Goal: Find specific page/section: Find specific page/section

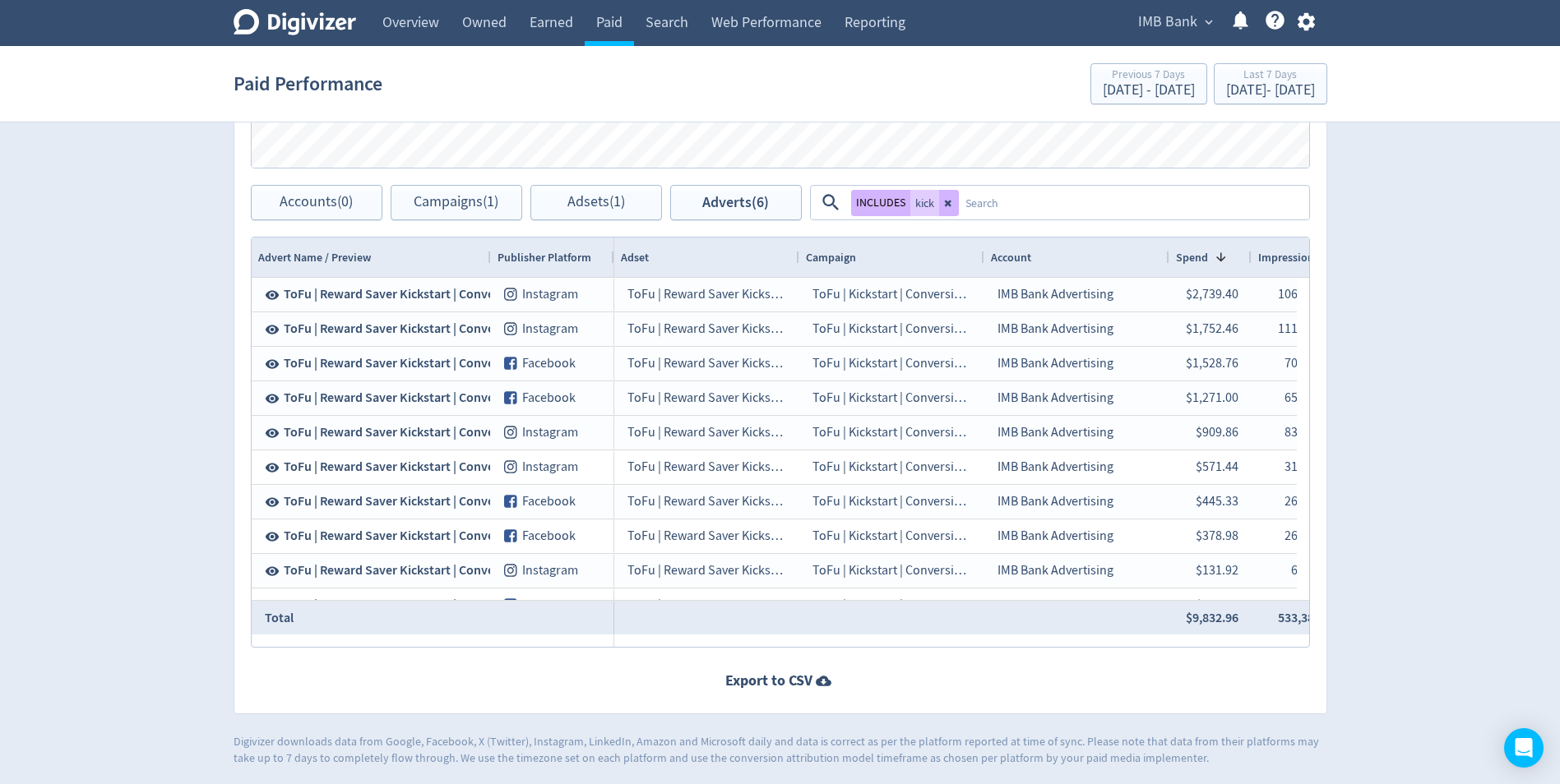
scroll to position [935, 0]
click at [289, 12] on icon "Digivizer Logo" at bounding box center [295, 22] width 123 height 26
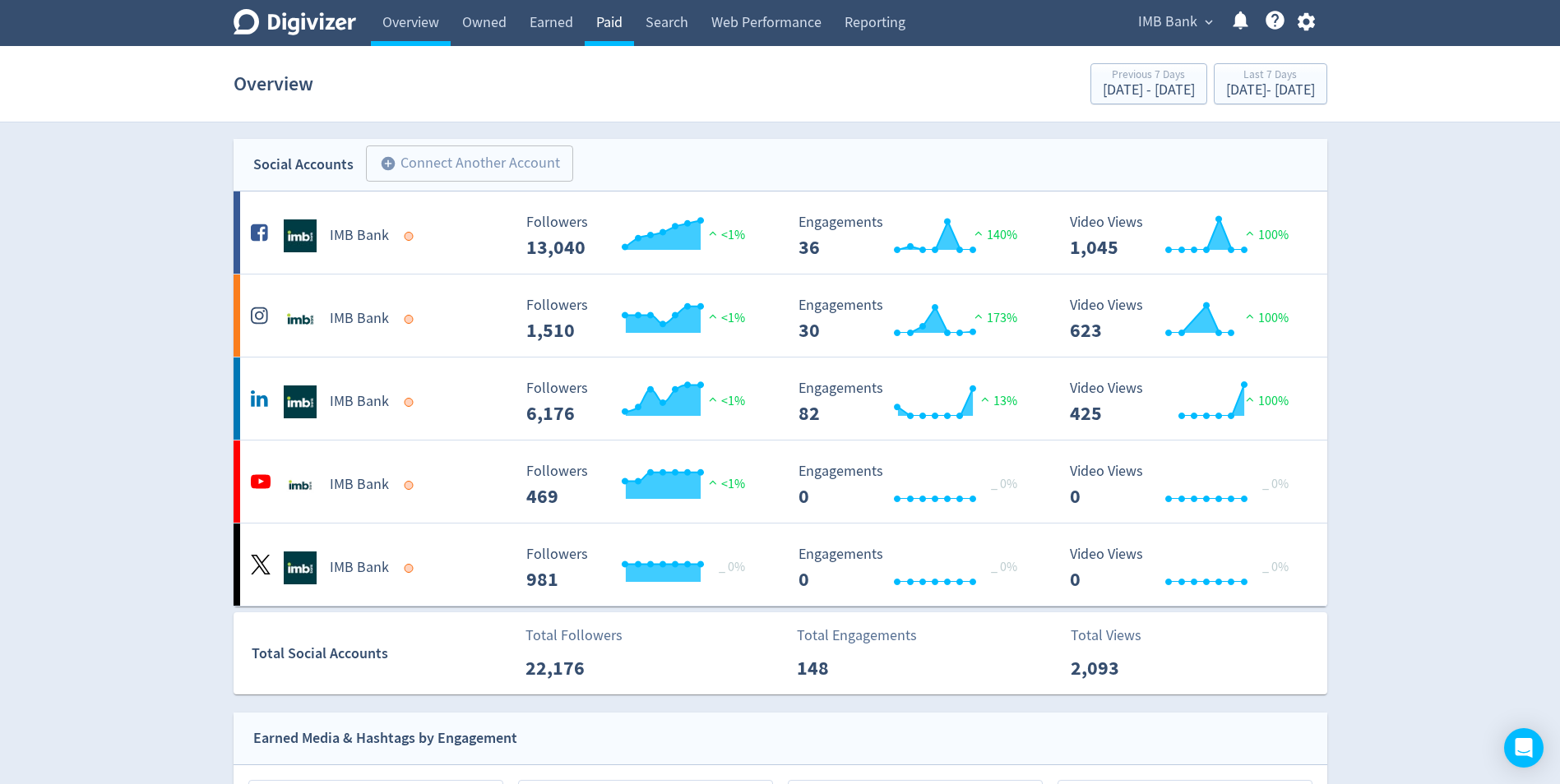
click at [612, 31] on link "Paid" at bounding box center [609, 23] width 49 height 46
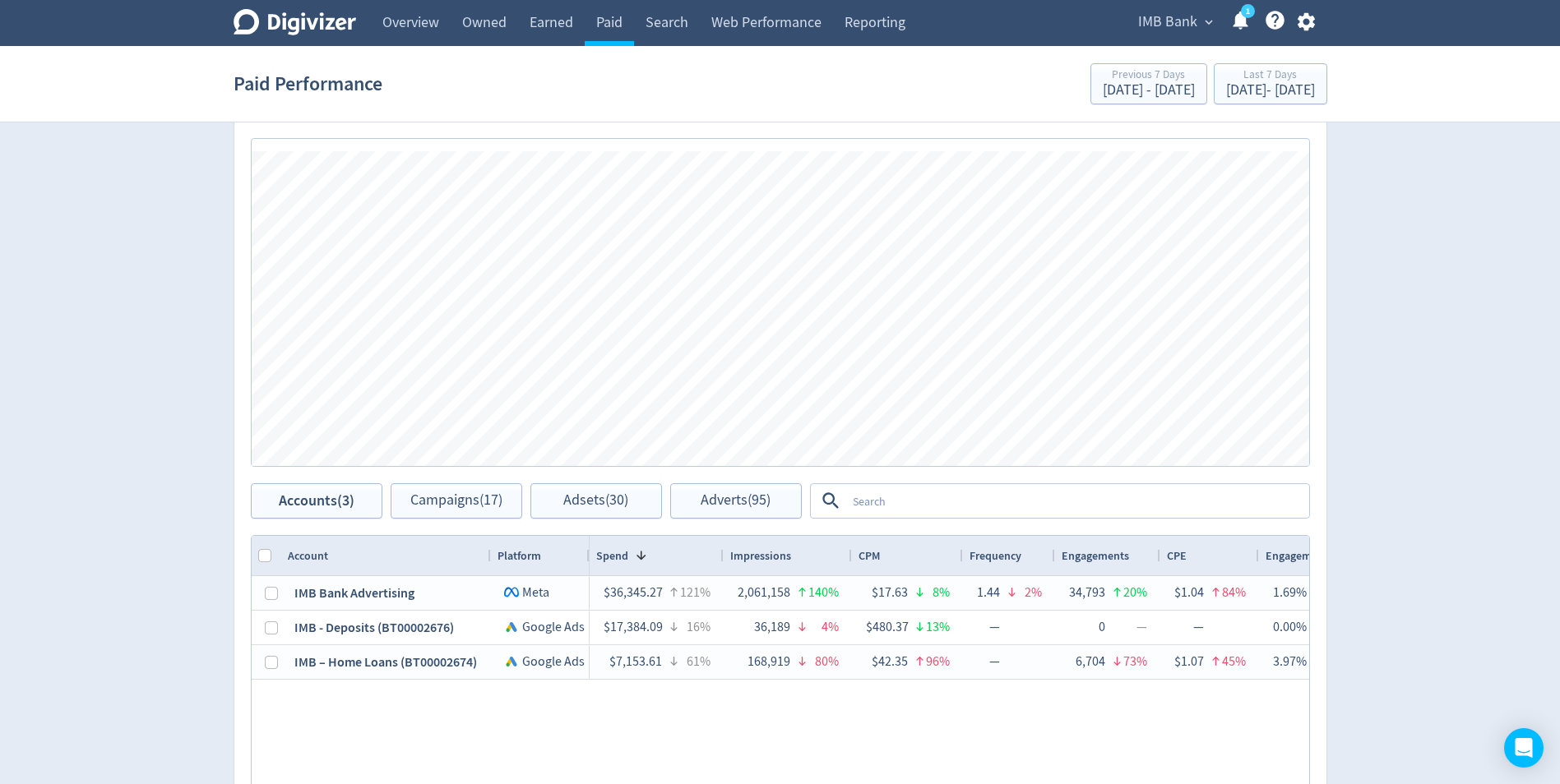
scroll to position [716, 0]
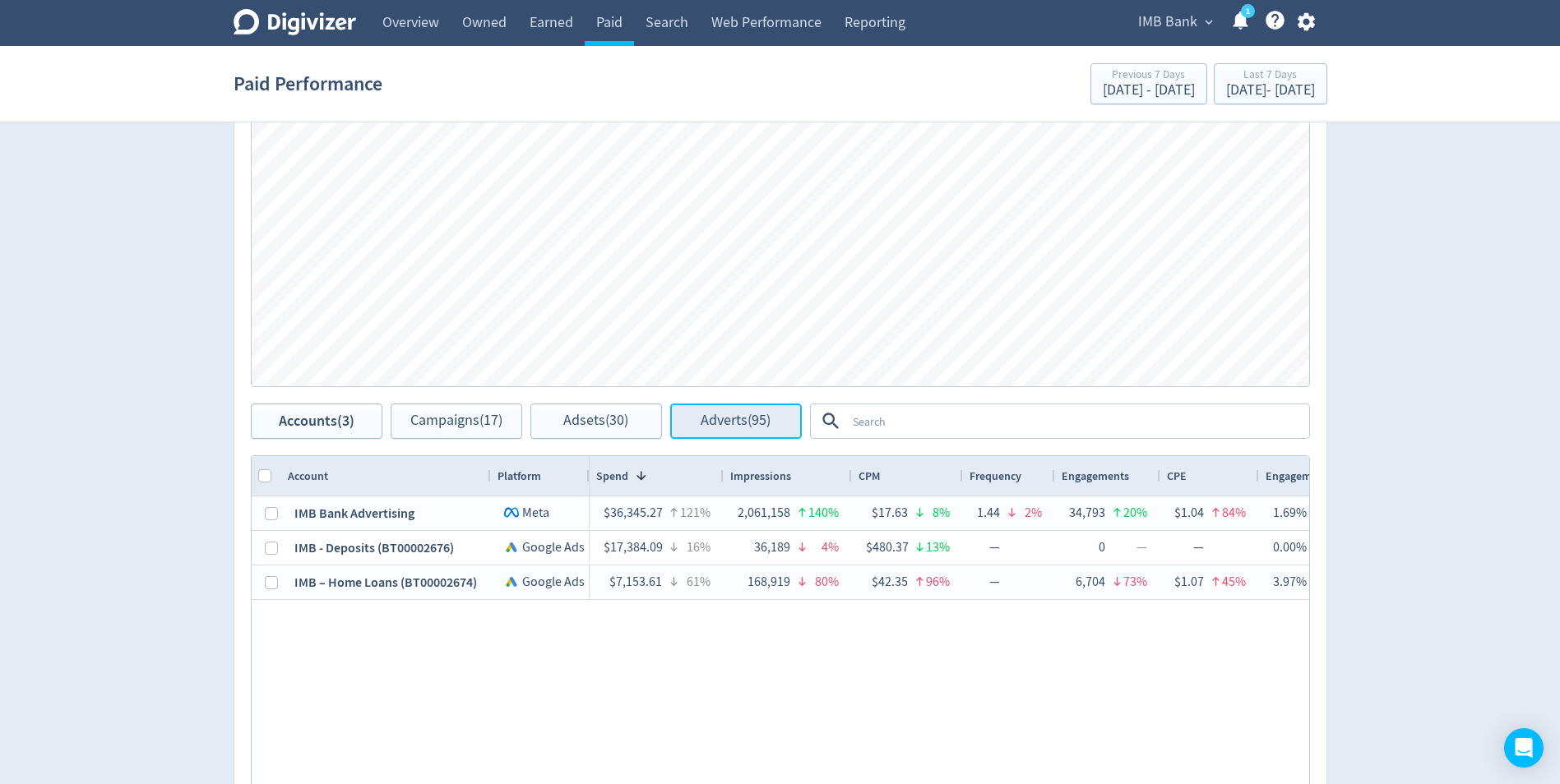
click at [738, 424] on span "Adverts (95)" at bounding box center [735, 421] width 70 height 16
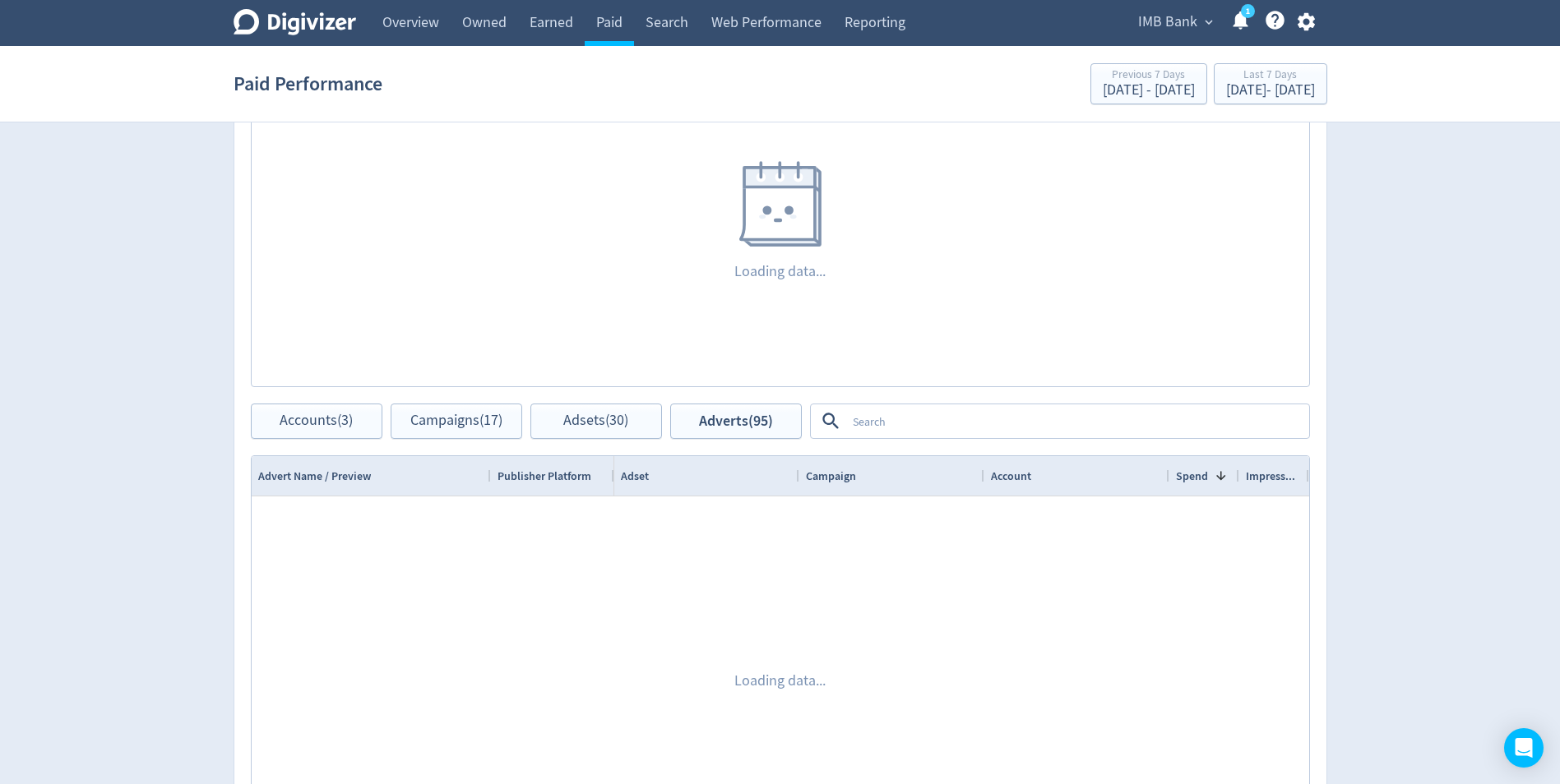
click at [885, 422] on textarea at bounding box center [1077, 421] width 462 height 31
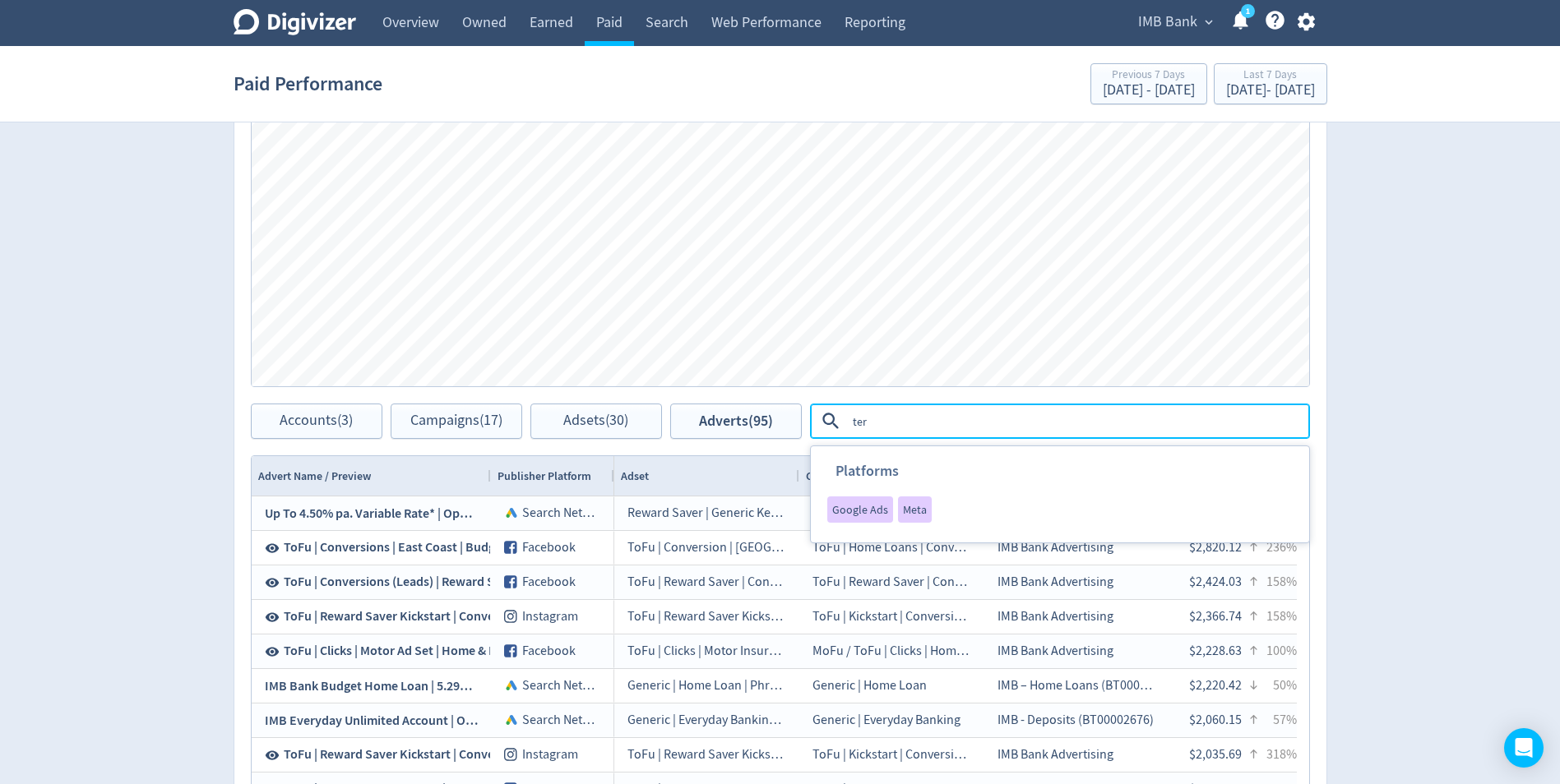
type textarea "term"
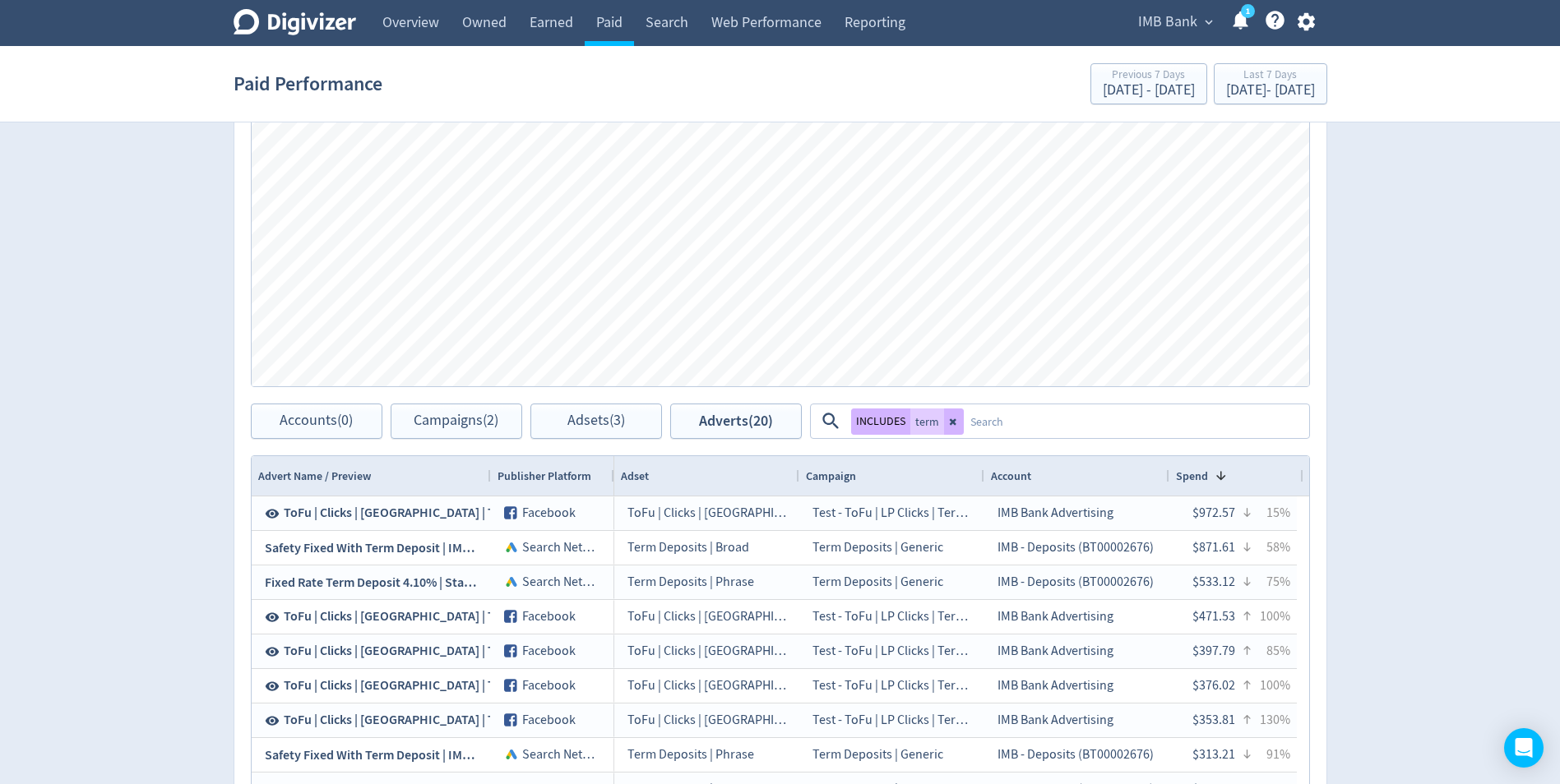
click at [163, 512] on div "Digivizer Logo [PERSON_NAME] Logo Overview Owned Earned Paid Search Web Perform…" at bounding box center [780, 134] width 1560 height 1701
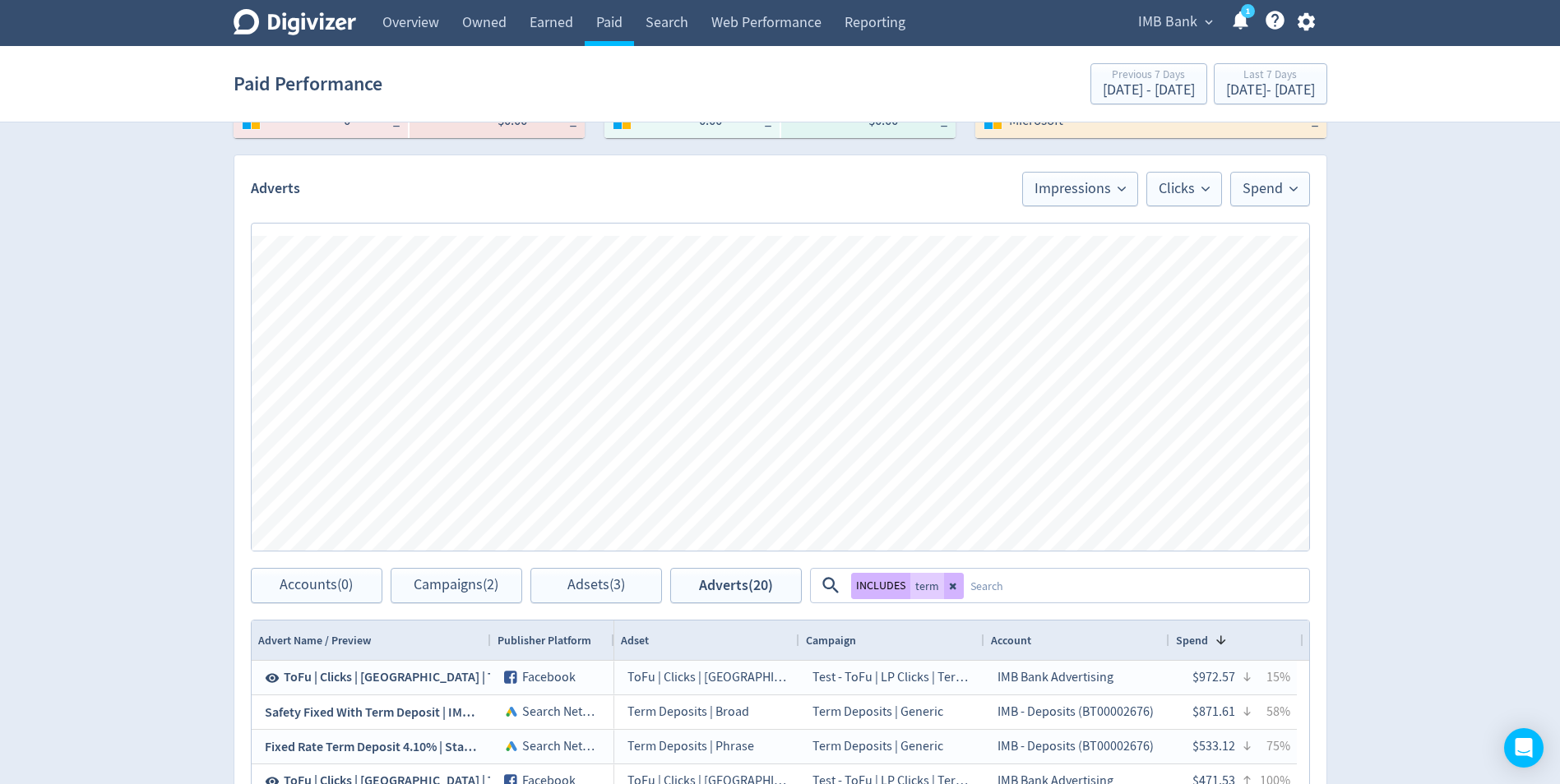
click at [948, 594] on button at bounding box center [954, 586] width 19 height 26
click at [963, 589] on textarea at bounding box center [1135, 585] width 344 height 31
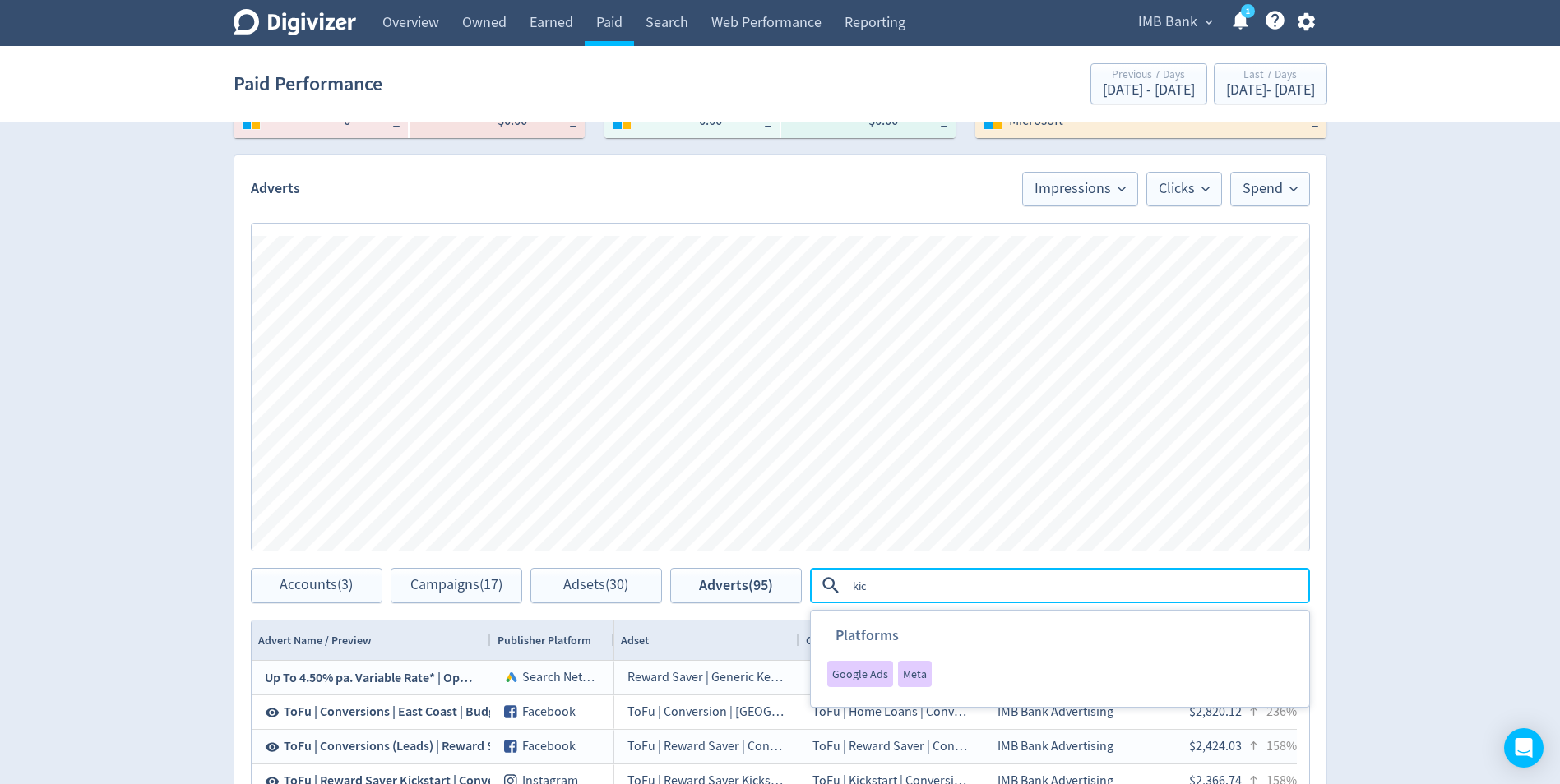
type textarea "kick"
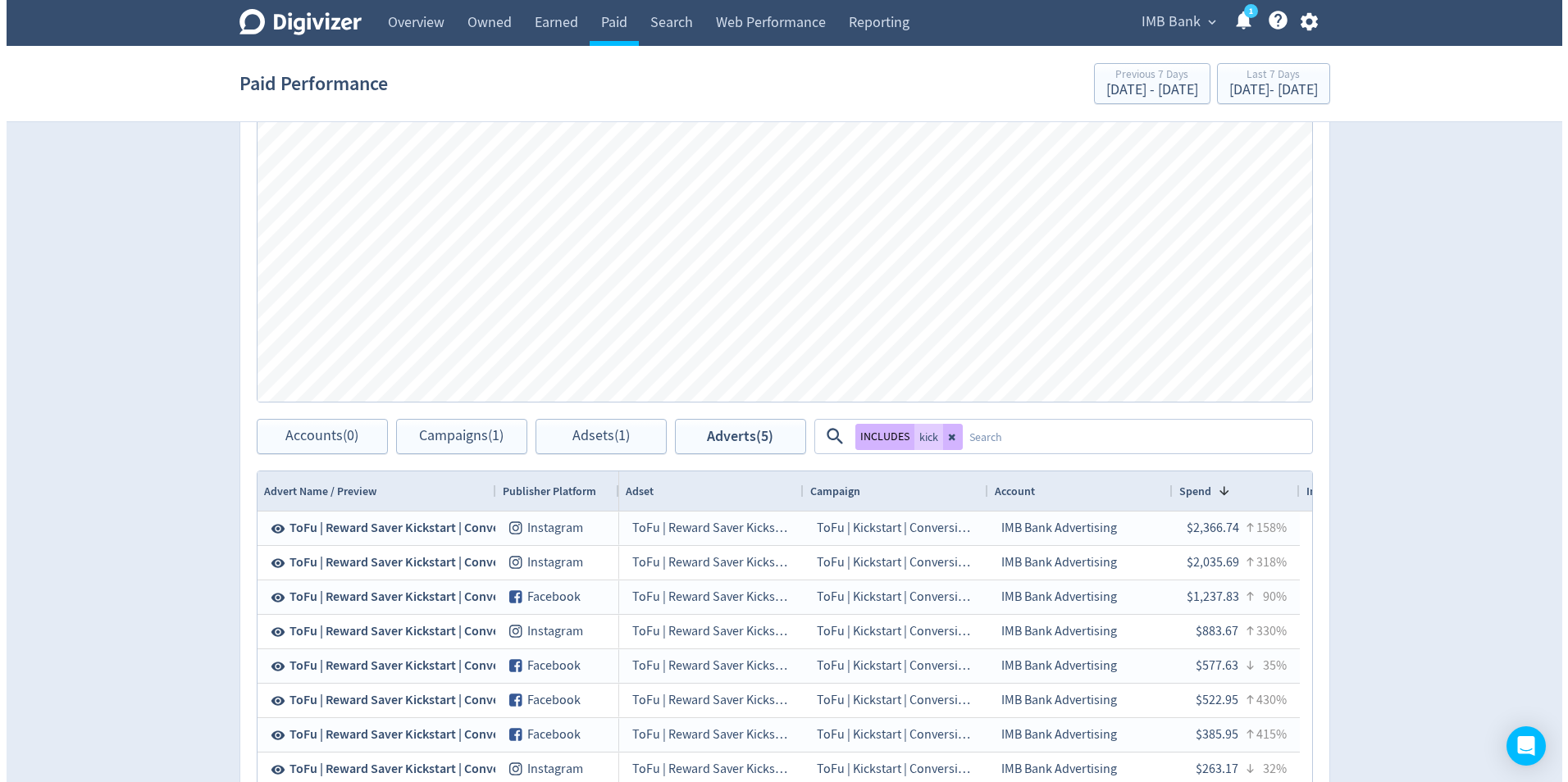
scroll to position [797, 0]
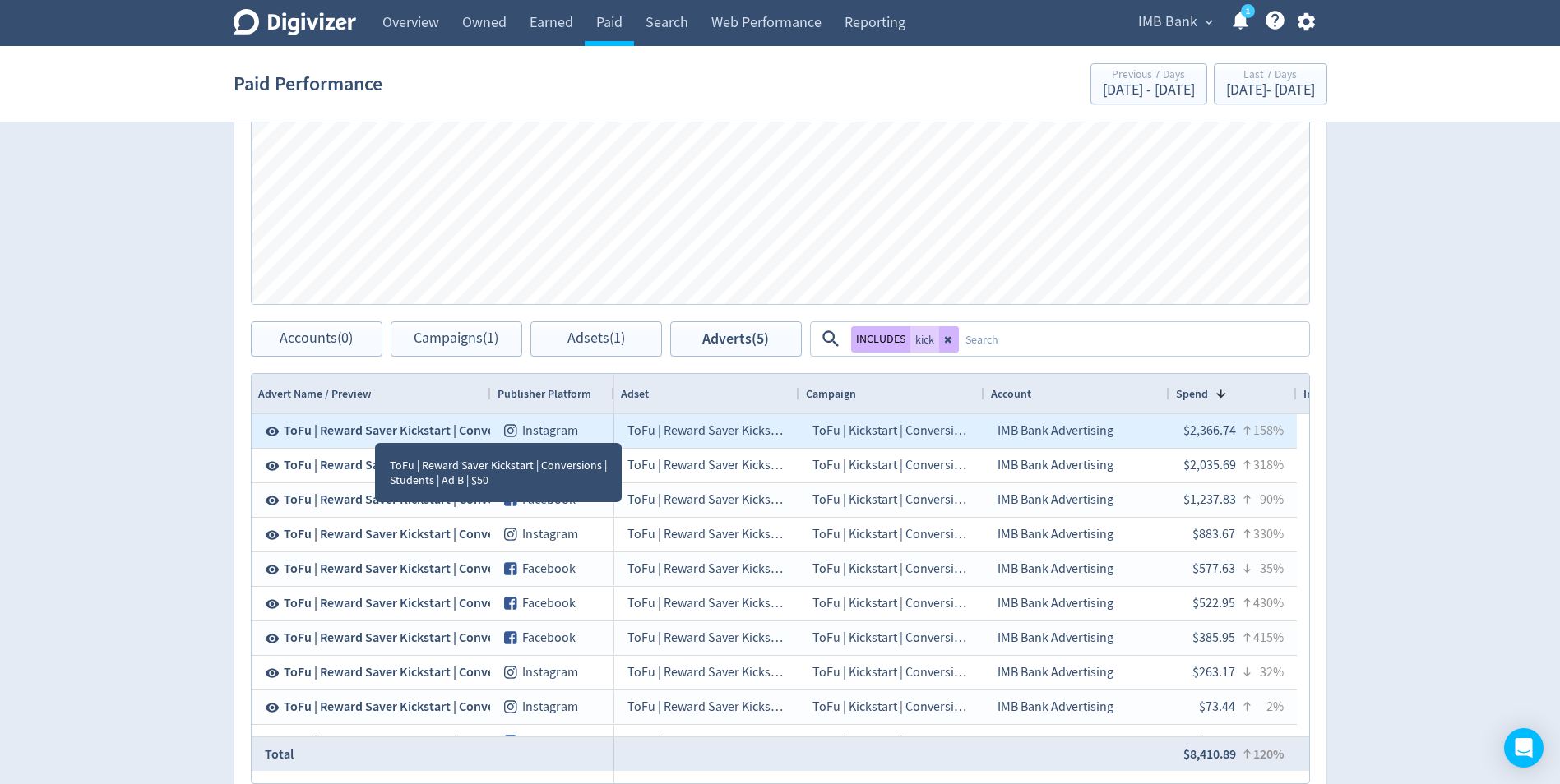
click at [375, 428] on span "ToFu | Reward Saver Kickstart | Conversions | Students | Ad B | $50" at bounding box center [467, 431] width 367 height 18
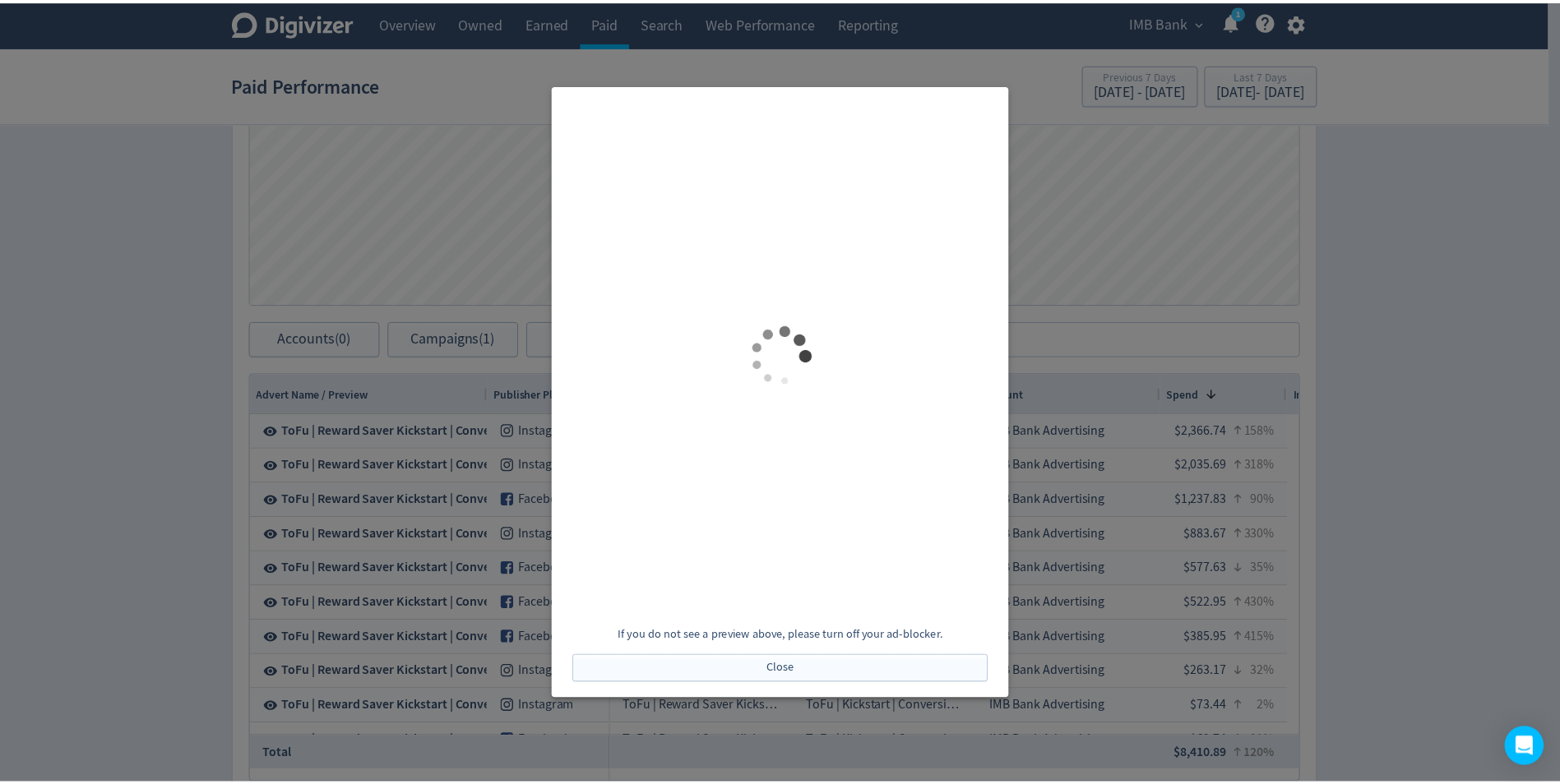
scroll to position [0, 0]
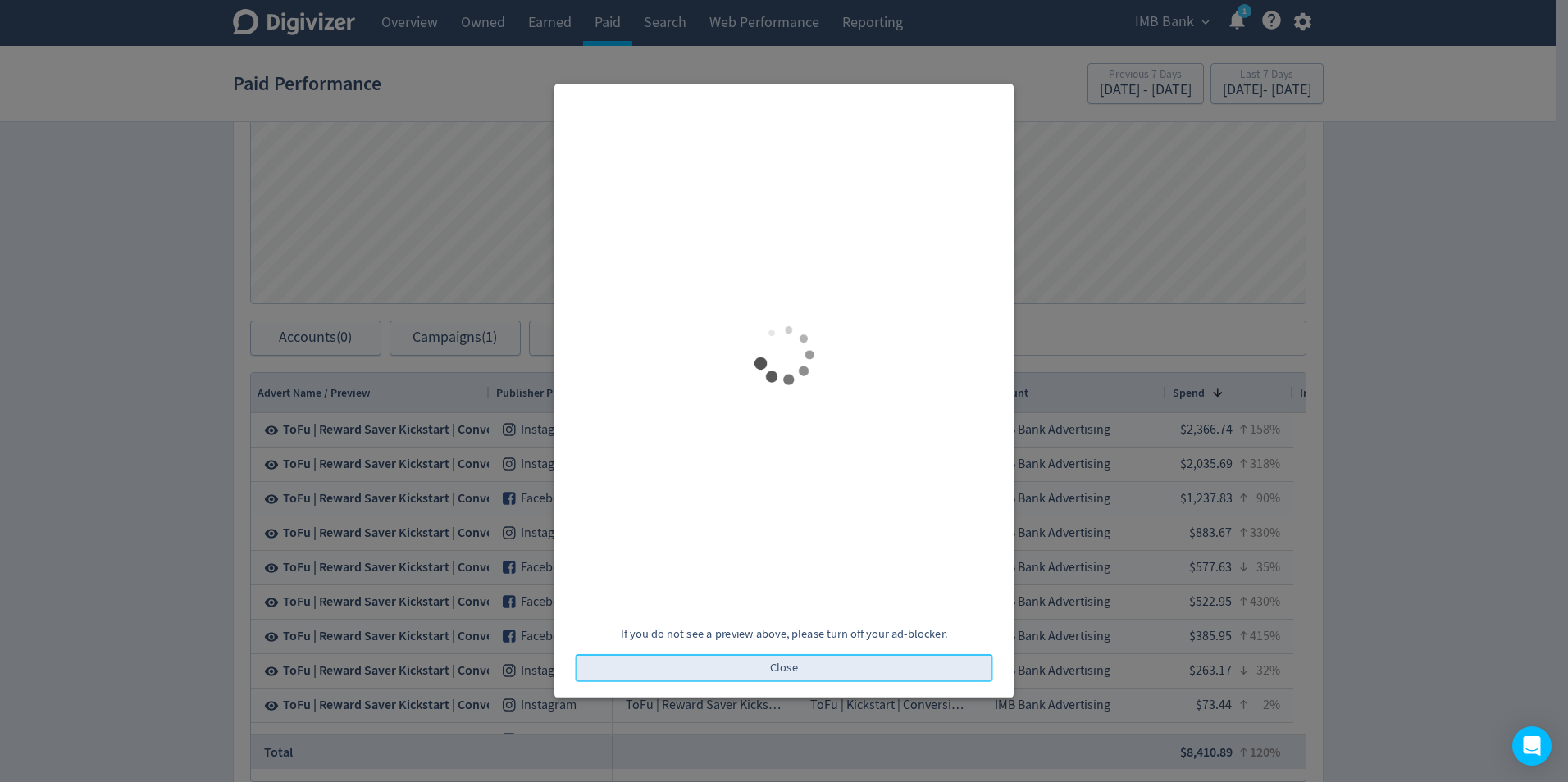
click at [788, 668] on span "Close" at bounding box center [784, 667] width 28 height 11
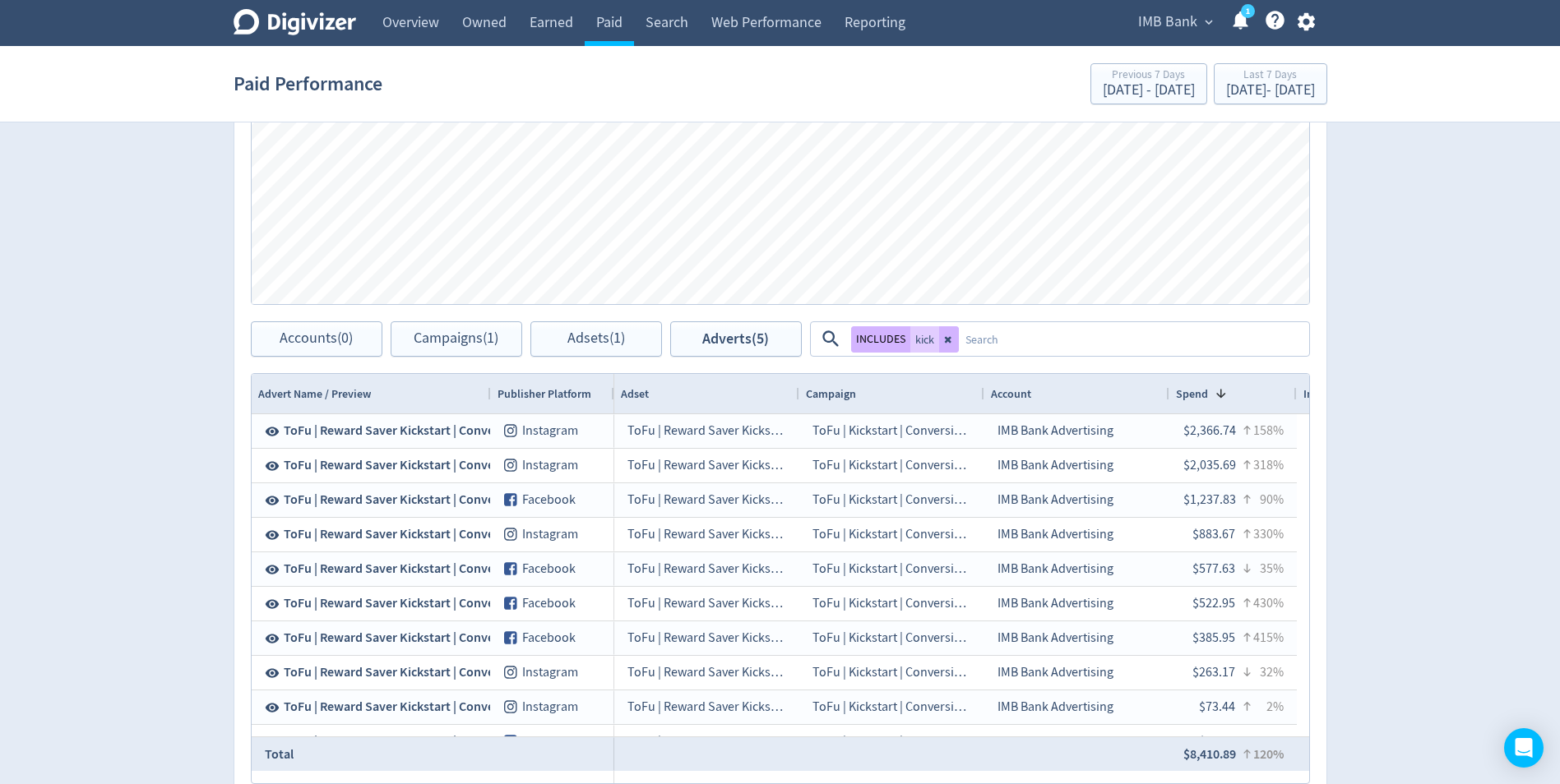
drag, startPoint x: 85, startPoint y: 390, endPoint x: 107, endPoint y: 390, distance: 22.0
click at [85, 390] on div "Digivizer Logo [PERSON_NAME] Logo Overview Owned Earned Paid Search Web Perform…" at bounding box center [780, 52] width 1560 height 1701
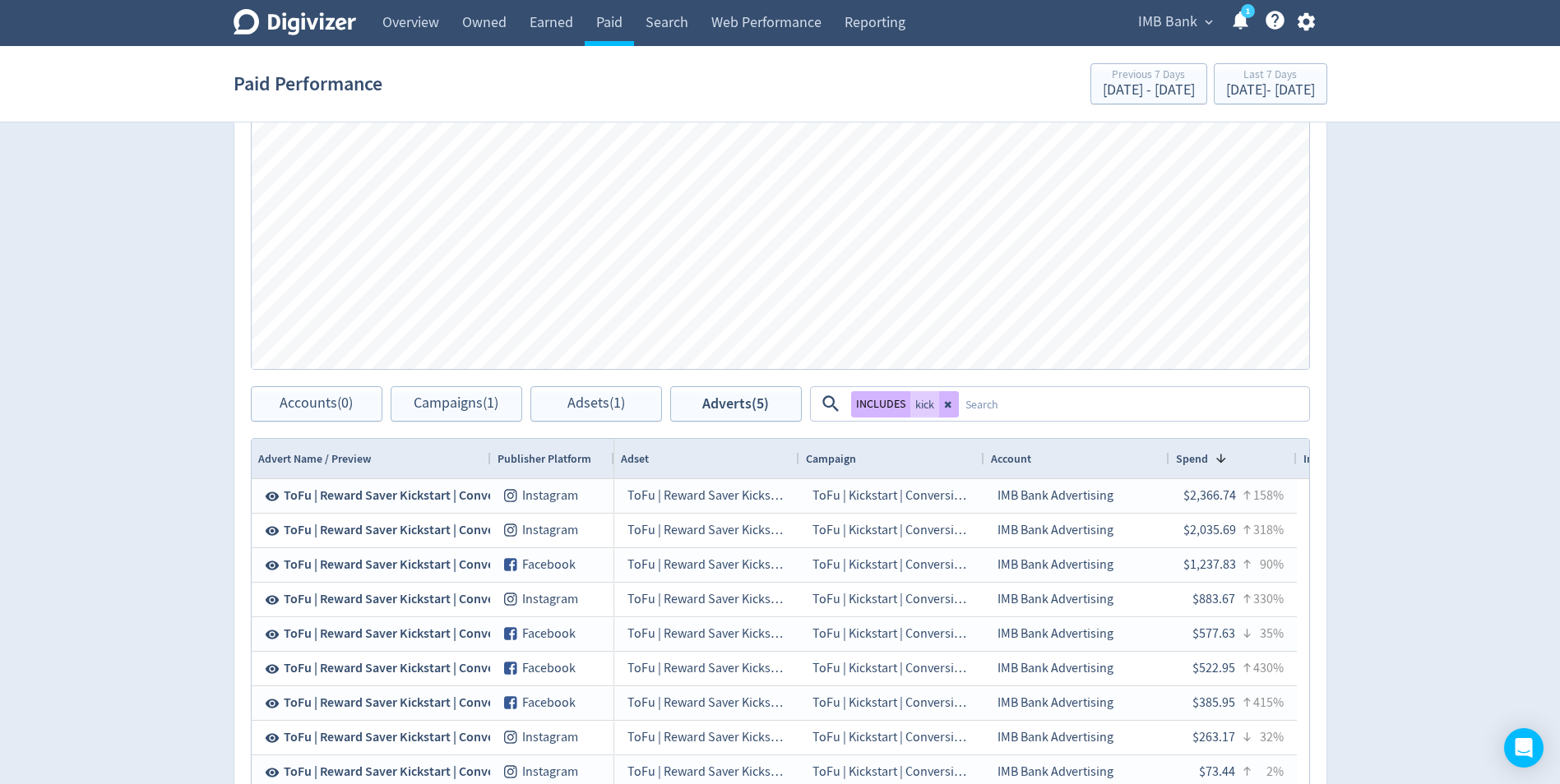
scroll to position [634, 0]
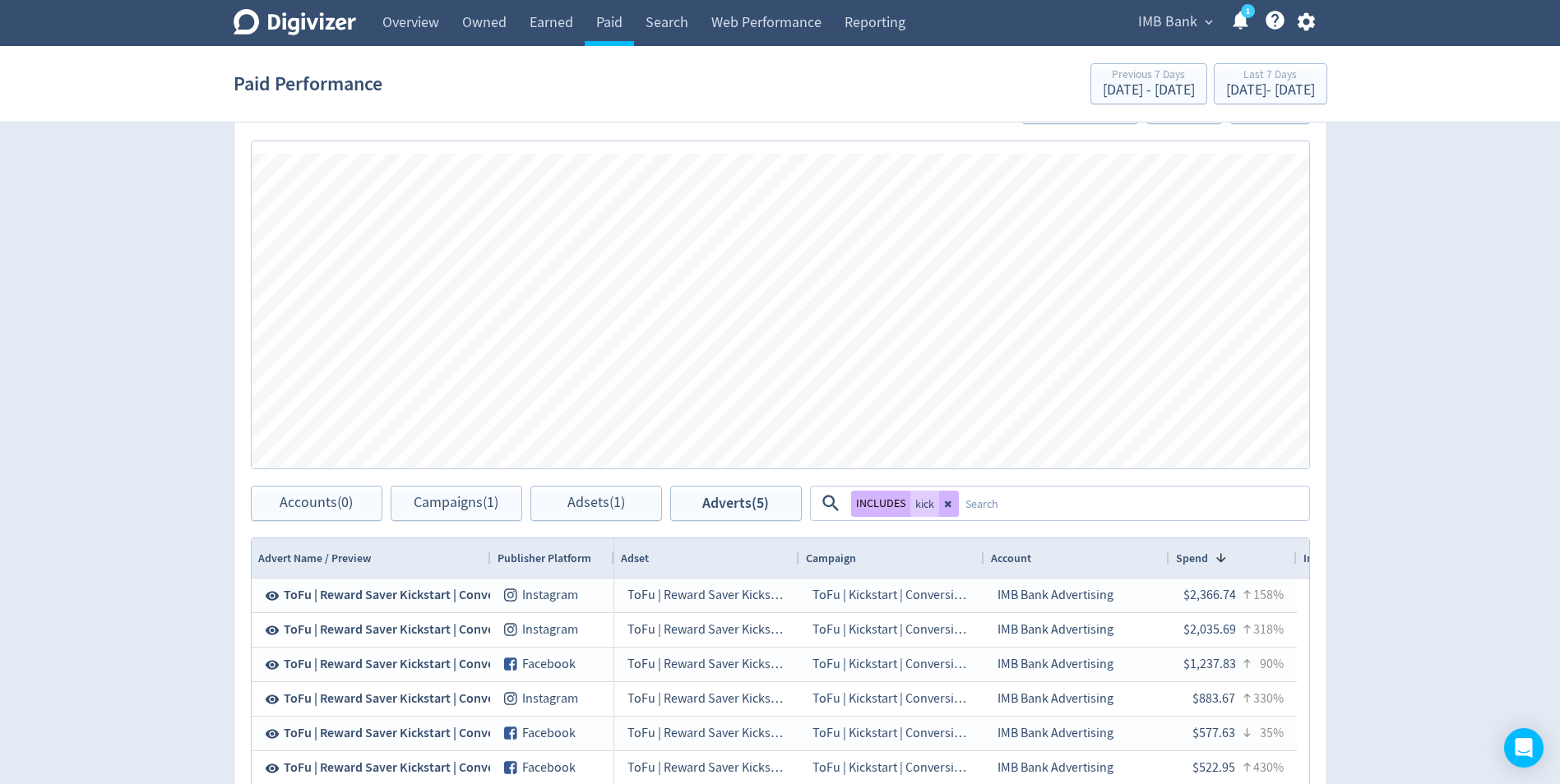
click at [949, 507] on icon at bounding box center [947, 503] width 6 height 6
click at [959, 502] on textarea at bounding box center [1133, 503] width 348 height 31
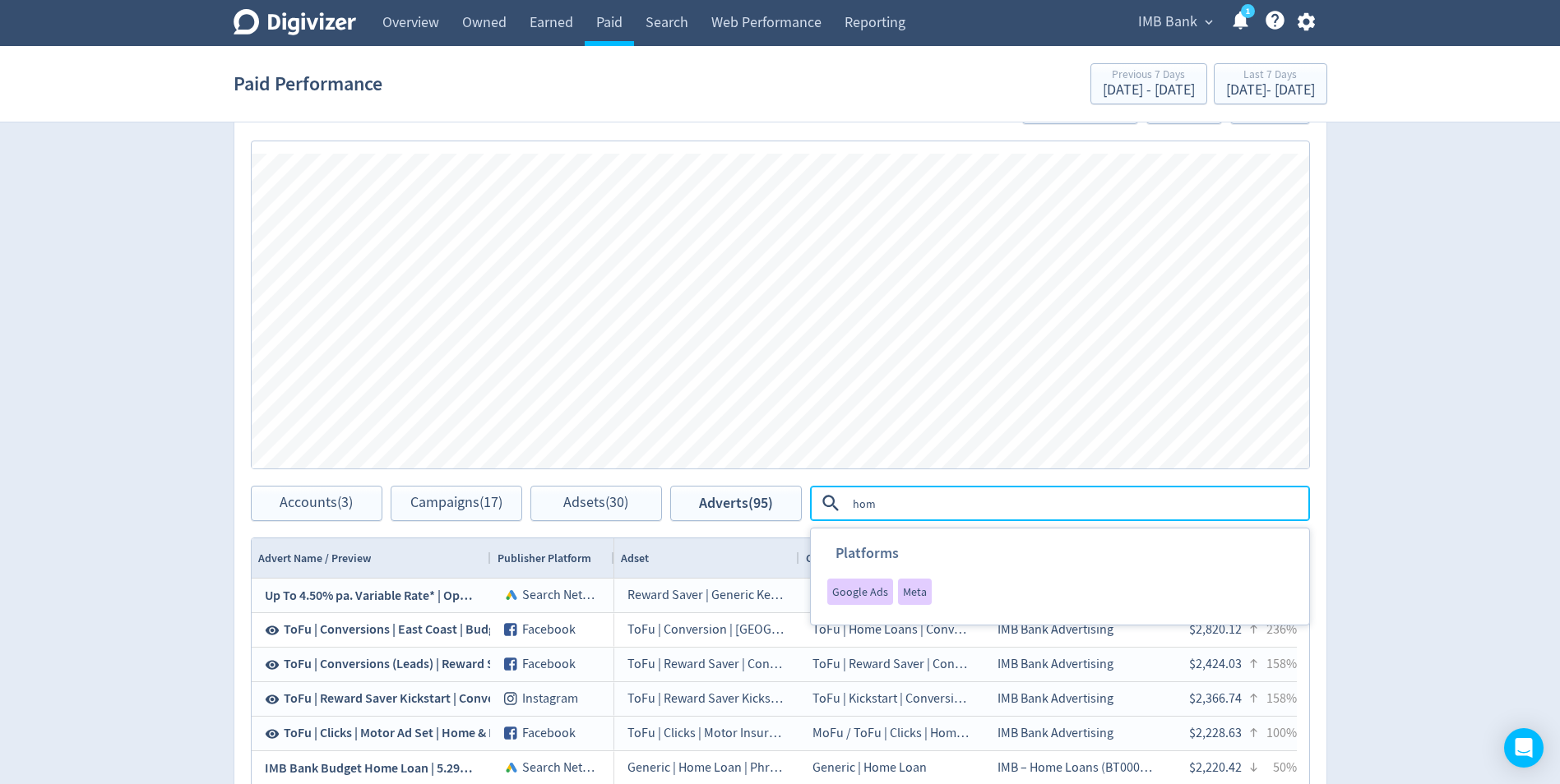
type textarea "home"
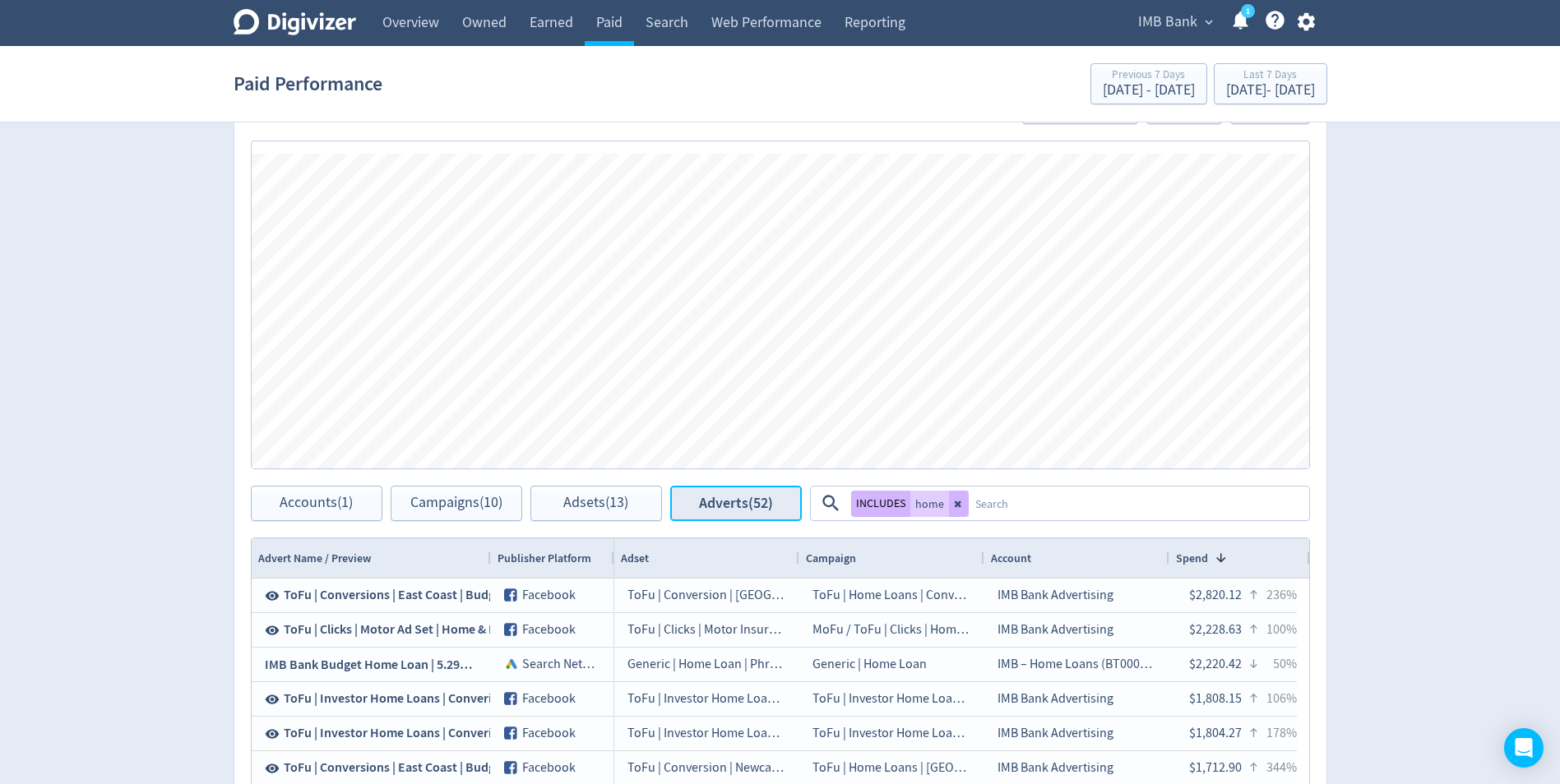
click at [736, 510] on span "Adverts (52)" at bounding box center [735, 503] width 74 height 16
click at [958, 504] on icon at bounding box center [956, 503] width 6 height 6
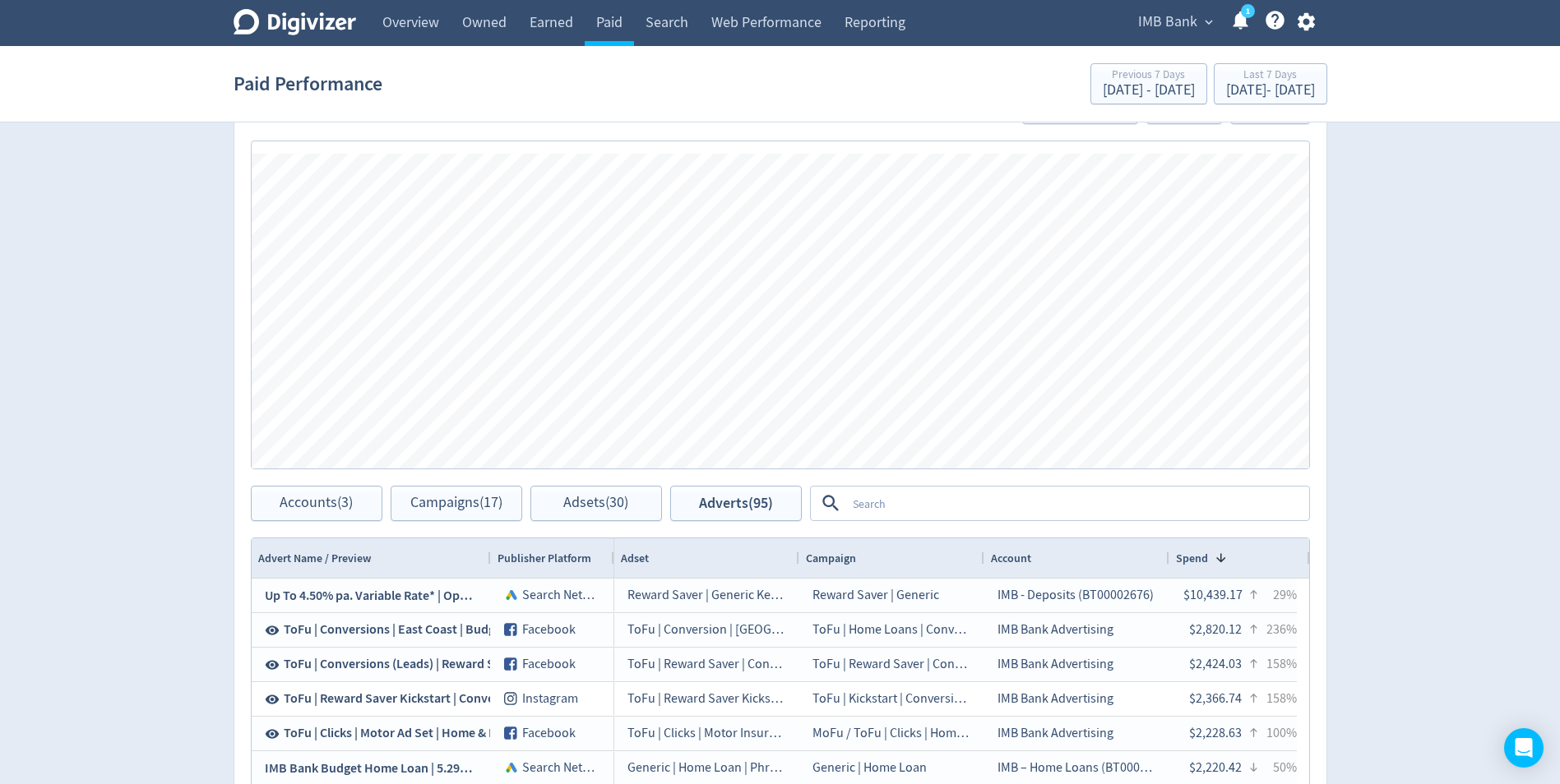
click at [134, 523] on div "Digivizer Logo [PERSON_NAME] Logo Overview Owned Earned Paid Search Web Perform…" at bounding box center [780, 217] width 1560 height 1701
click at [140, 519] on div "Digivizer Logo [PERSON_NAME] Logo Overview Owned Earned Paid Search Web Perform…" at bounding box center [780, 217] width 1560 height 1701
click at [147, 516] on div "Digivizer Logo [PERSON_NAME] Logo Overview Owned Earned Paid Search Web Perform…" at bounding box center [780, 217] width 1560 height 1701
click at [147, 519] on div "Digivizer Logo [PERSON_NAME] Logo Overview Owned Earned Paid Search Web Perform…" at bounding box center [780, 217] width 1560 height 1701
click at [147, 530] on div "Digivizer Logo [PERSON_NAME] Logo Overview Owned Earned Paid Search Web Perform…" at bounding box center [780, 217] width 1560 height 1701
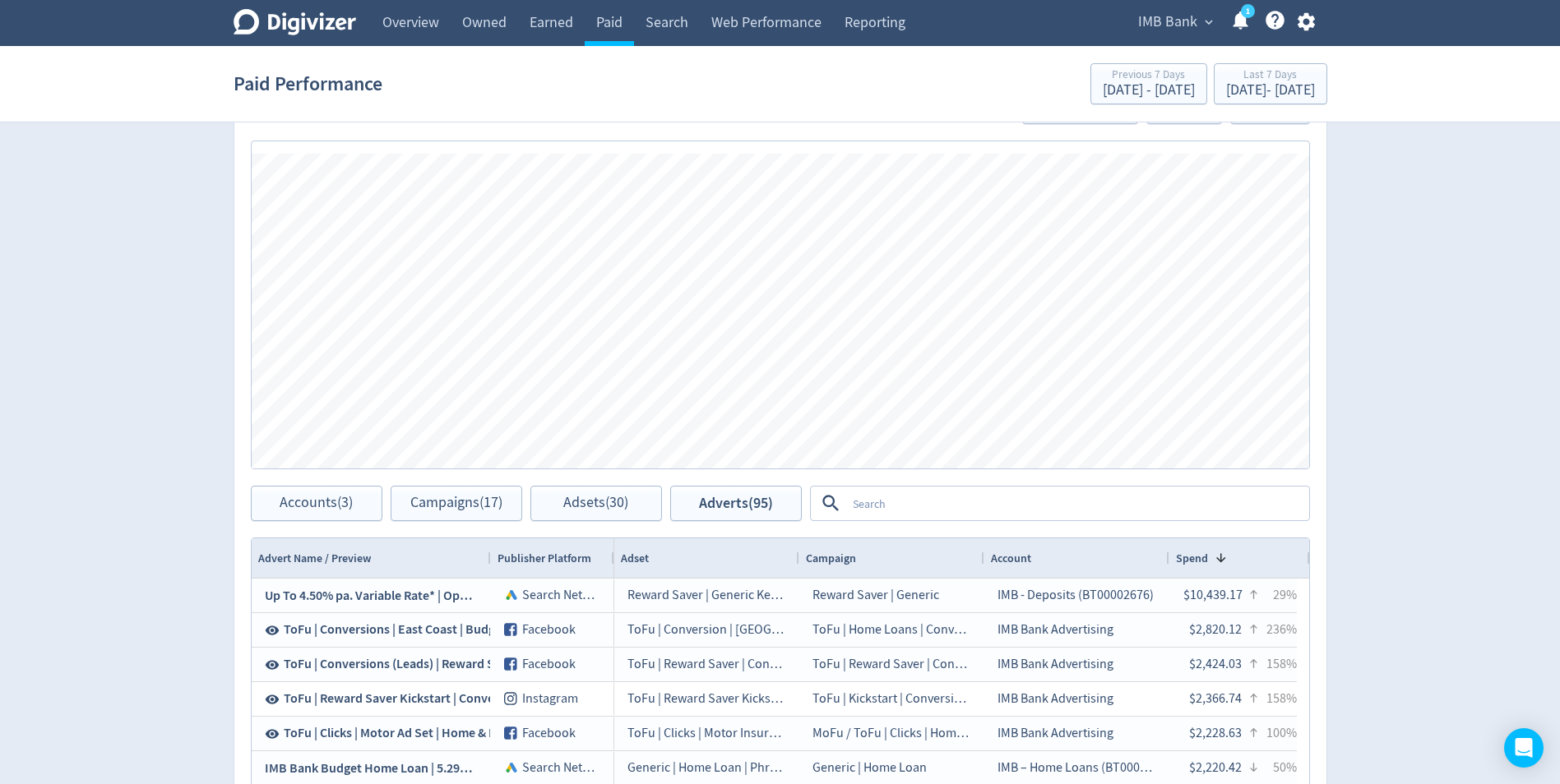
click at [150, 523] on div "Digivizer Logo [PERSON_NAME] Logo Overview Owned Earned Paid Search Web Perform…" at bounding box center [780, 217] width 1560 height 1701
click at [155, 508] on div "Digivizer Logo [PERSON_NAME] Logo Overview Owned Earned Paid Search Web Perform…" at bounding box center [780, 217] width 1560 height 1701
click at [914, 491] on textarea at bounding box center [1077, 503] width 462 height 31
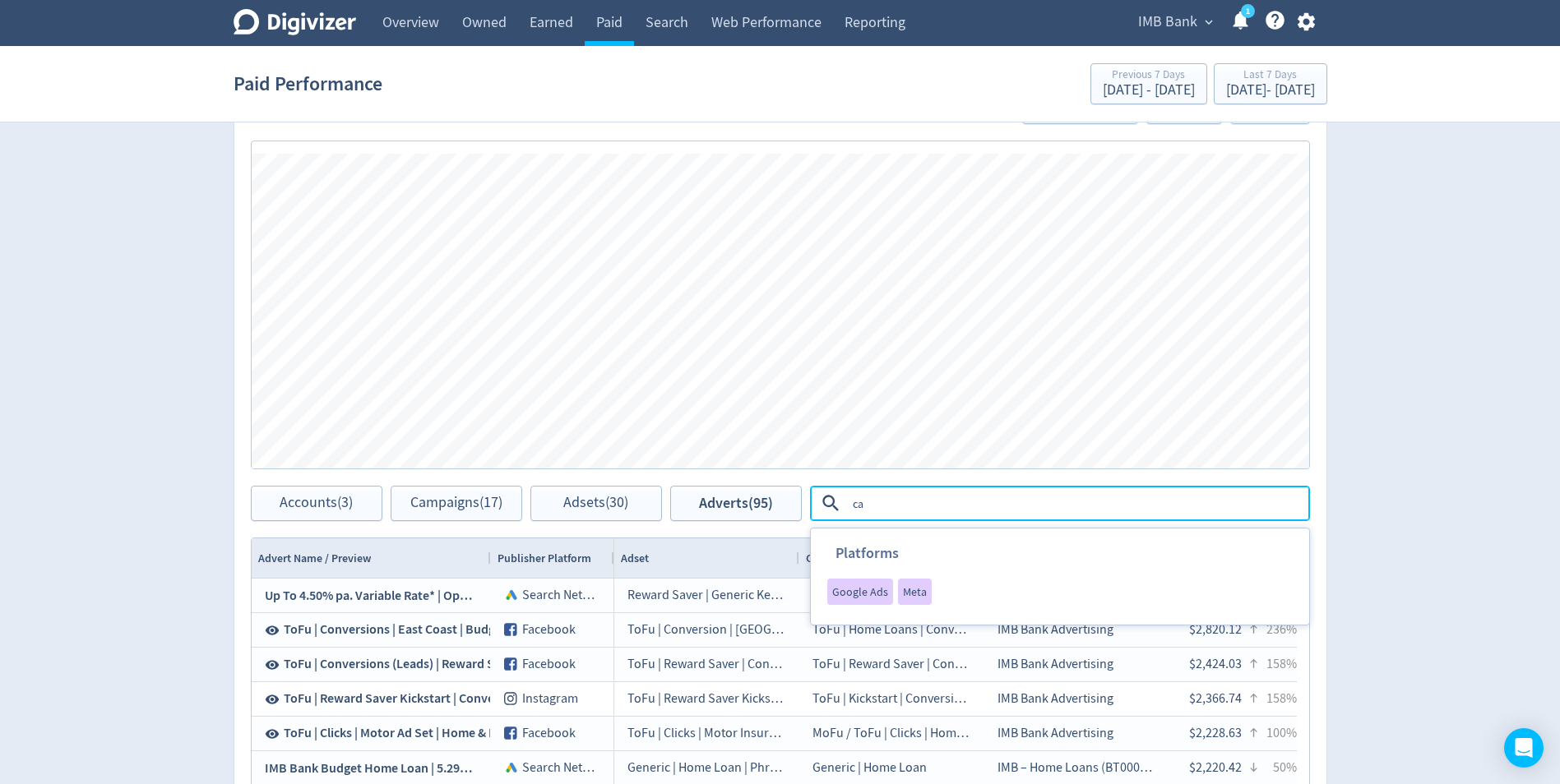
type textarea "car"
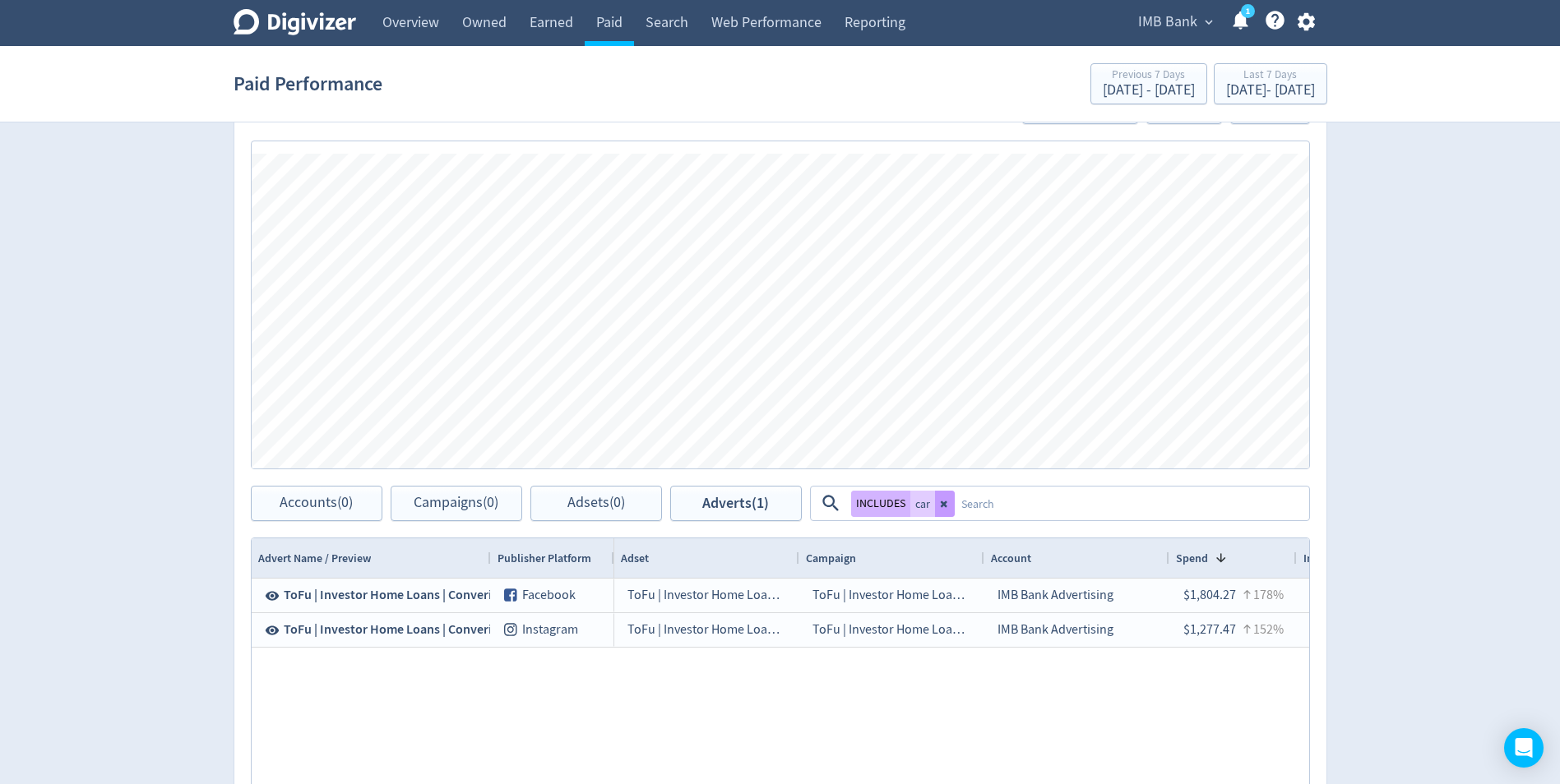
click at [941, 501] on icon at bounding box center [944, 503] width 10 height 10
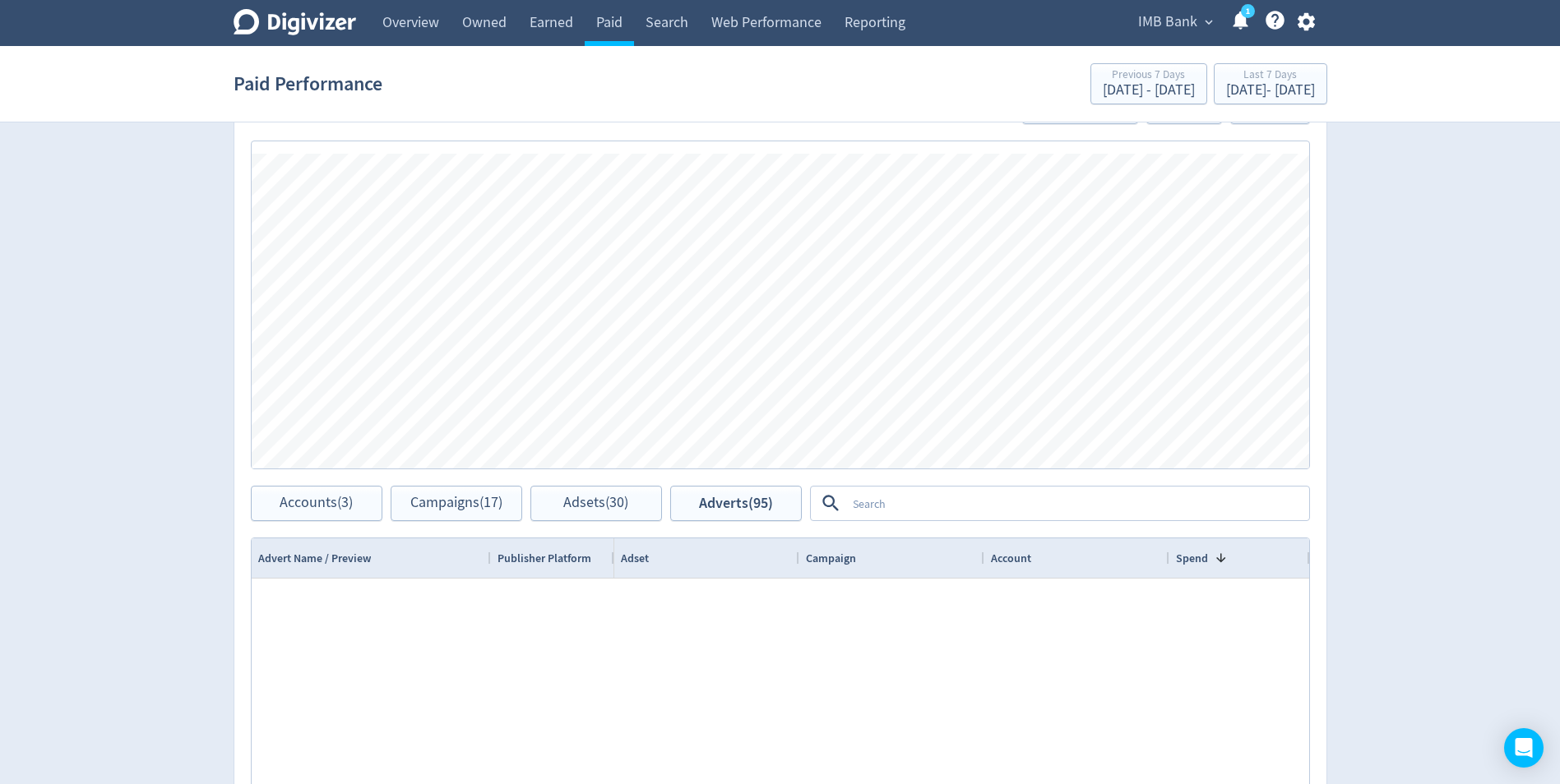
click at [927, 507] on textarea at bounding box center [1077, 503] width 462 height 31
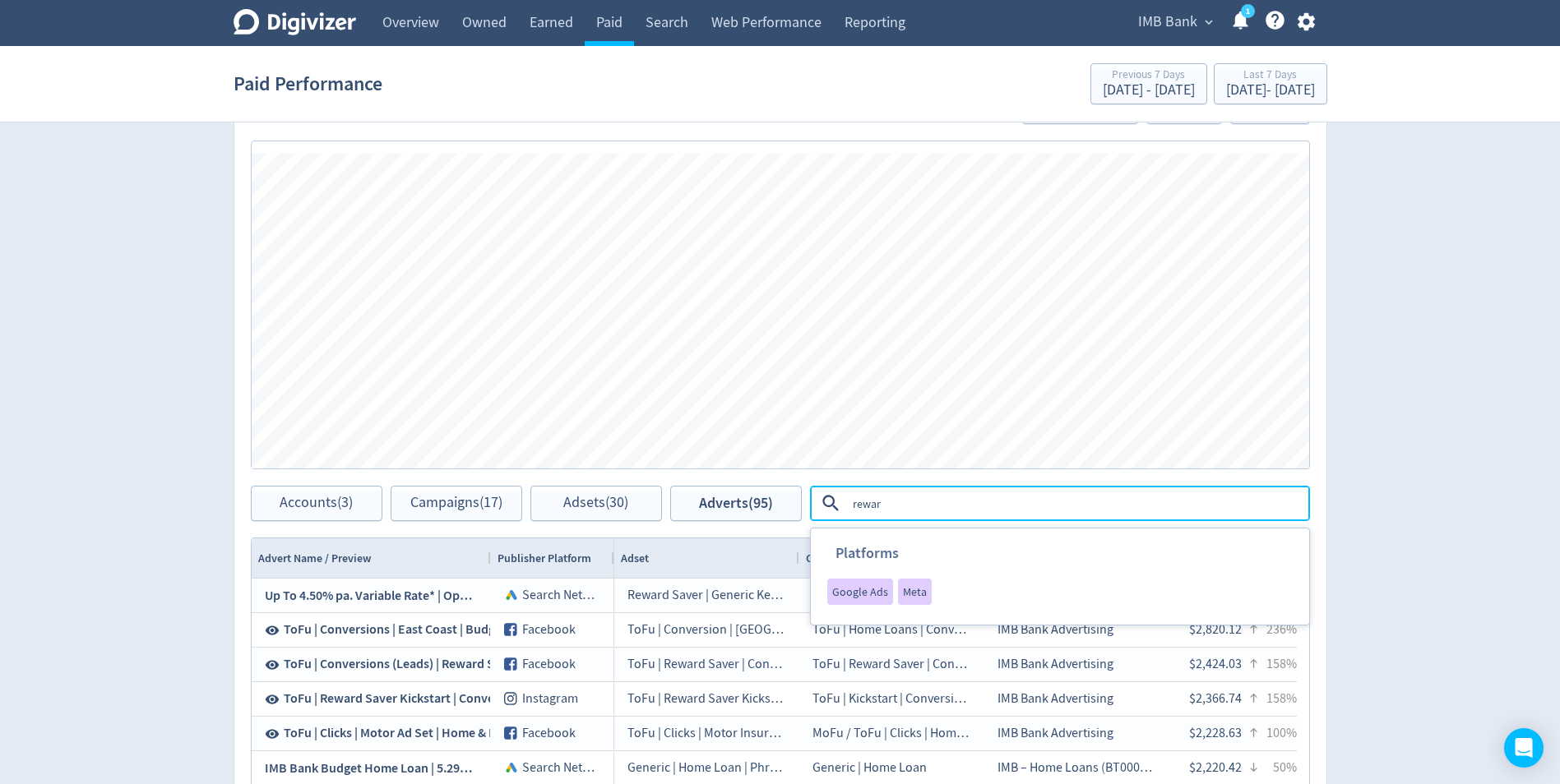
type textarea "reward"
